Goal: Task Accomplishment & Management: Manage account settings

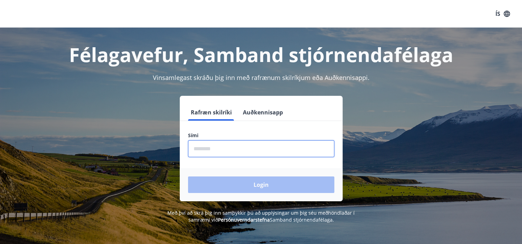
click at [258, 146] on input "phone" at bounding box center [261, 148] width 146 height 17
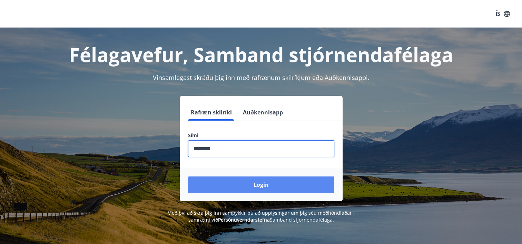
type input "********"
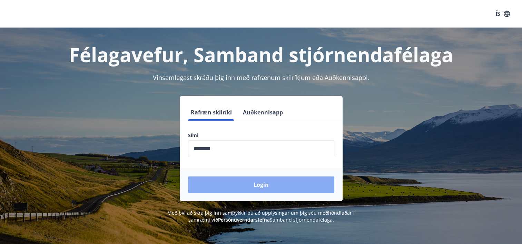
click at [245, 190] on button "Login" at bounding box center [261, 185] width 146 height 17
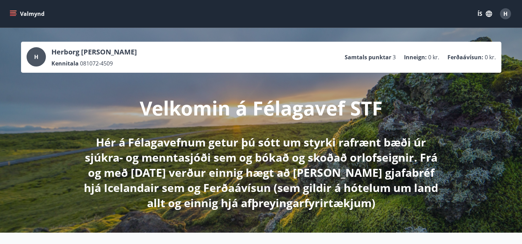
click at [12, 14] on icon "menu" at bounding box center [14, 13] width 8 height 1
click at [149, 43] on div "H Herborg Svana Hjelm Kennitala 081072-4509 Samtals punktar 3 Inneign : 0 kr. F…" at bounding box center [261, 57] width 480 height 31
click at [127, 61] on div "H Herborg Svana Hjelm Kennitala 081072-4509 Samtals punktar 3 Inneign : 0 kr. F…" at bounding box center [261, 57] width 469 height 20
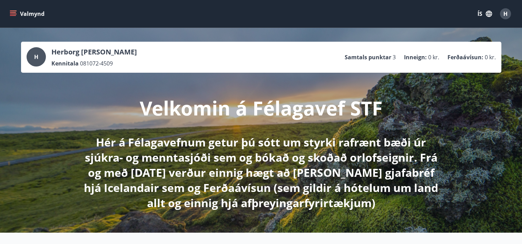
drag, startPoint x: 127, startPoint y: 61, endPoint x: 124, endPoint y: 54, distance: 7.9
click at [124, 54] on div "H Herborg Svana Hjelm Kennitala 081072-4509 Samtals punktar 3 Inneign : 0 kr. F…" at bounding box center [261, 57] width 469 height 20
drag, startPoint x: 124, startPoint y: 54, endPoint x: 117, endPoint y: 67, distance: 14.7
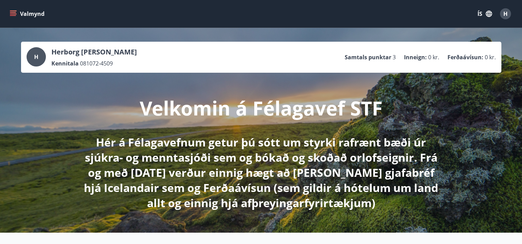
click at [117, 67] on div "Kennitala 081072-4509" at bounding box center [94, 64] width 86 height 8
click at [62, 91] on div "H Herborg Svana Hjelm Kennitala 081072-4509 Samtals punktar 3 Inneign : 0 kr. F…" at bounding box center [261, 130] width 522 height 205
click at [15, 15] on icon "menu" at bounding box center [13, 15] width 6 height 1
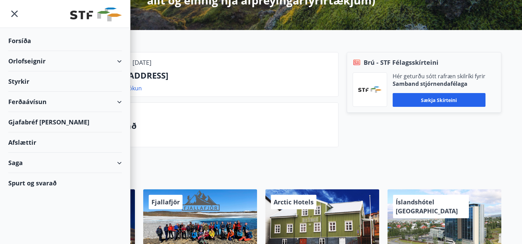
scroll to position [55, 0]
